Goal: Browse casually: Explore the website without a specific task or goal

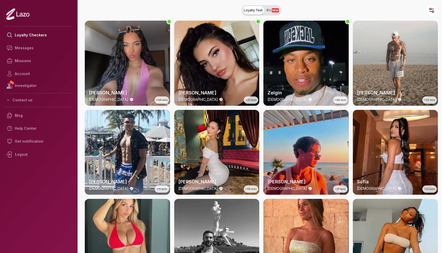
click at [158, 55] on div "[PERSON_NAME] [DEMOGRAPHIC_DATA] +240 tests" at bounding box center [127, 63] width 85 height 85
click at [235, 46] on div "[PERSON_NAME] [DEMOGRAPHIC_DATA] +20 tests" at bounding box center [216, 63] width 85 height 85
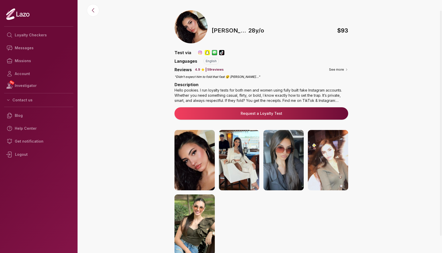
click at [338, 101] on div "Hello pookies. I run loyalty tests for both men and women using fully built fak…" at bounding box center [261, 95] width 174 height 15
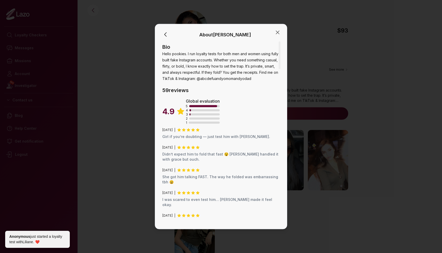
click at [250, 79] on span "Hello pookies. I run loyalty tests for both men and women using fully built fak…" at bounding box center [220, 65] width 116 height 29
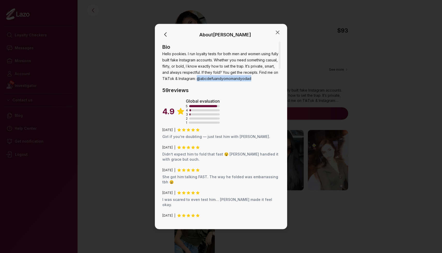
drag, startPoint x: 251, startPoint y: 79, endPoint x: 197, endPoint y: 79, distance: 53.4
